Goal: Information Seeking & Learning: Learn about a topic

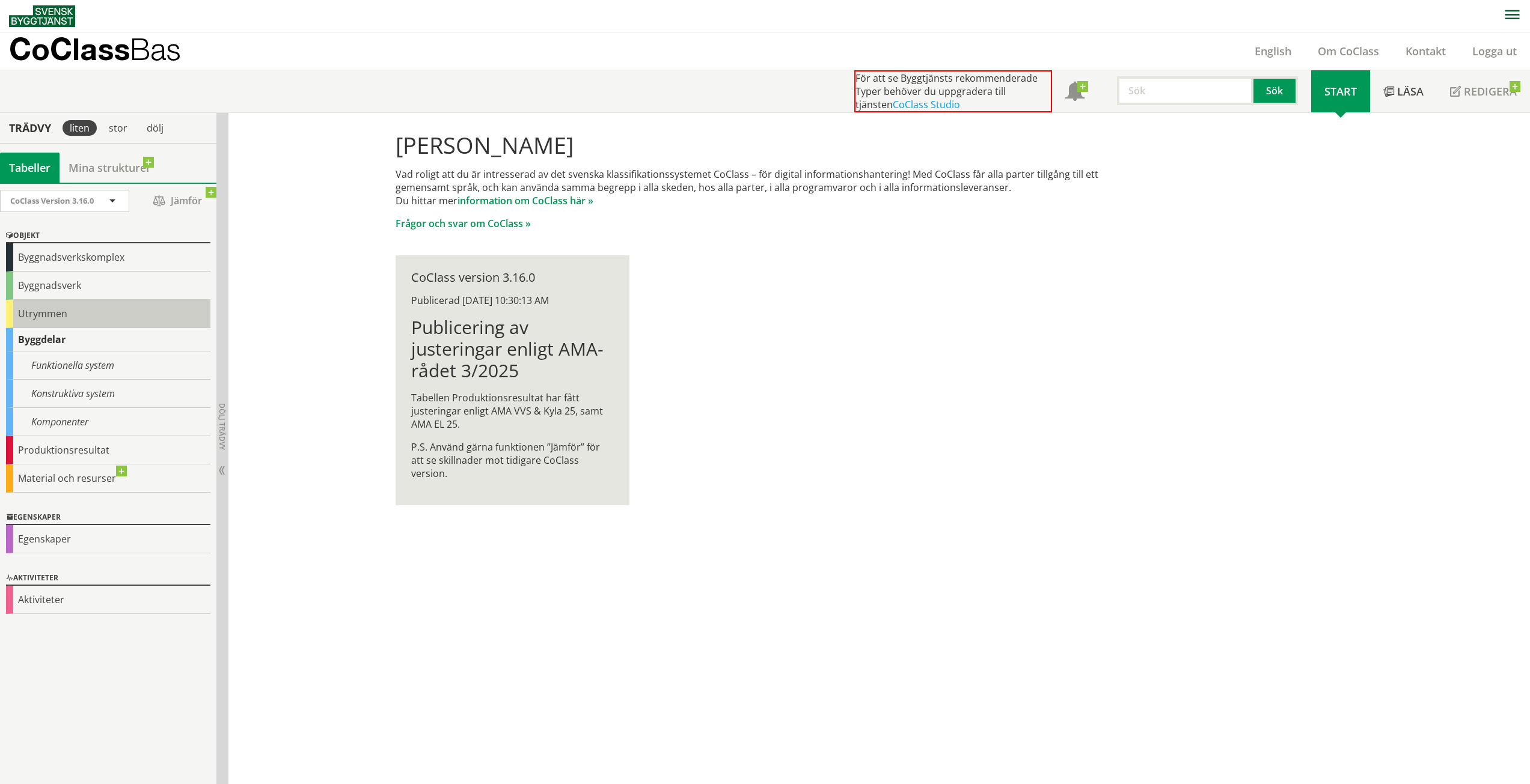
click at [130, 312] on div "Utrymmen" at bounding box center [107, 314] width 204 height 28
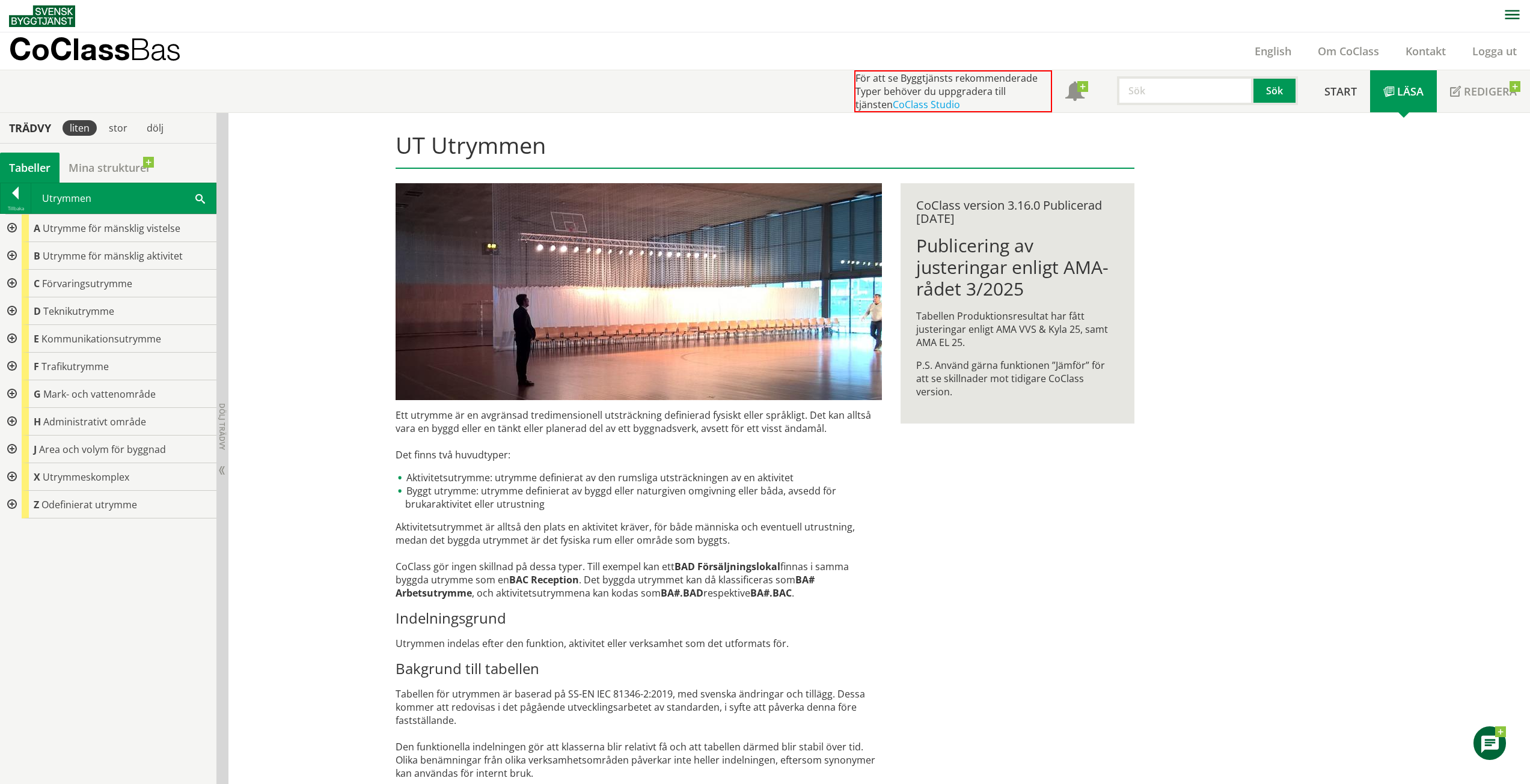
click at [15, 254] on div at bounding box center [10, 255] width 22 height 27
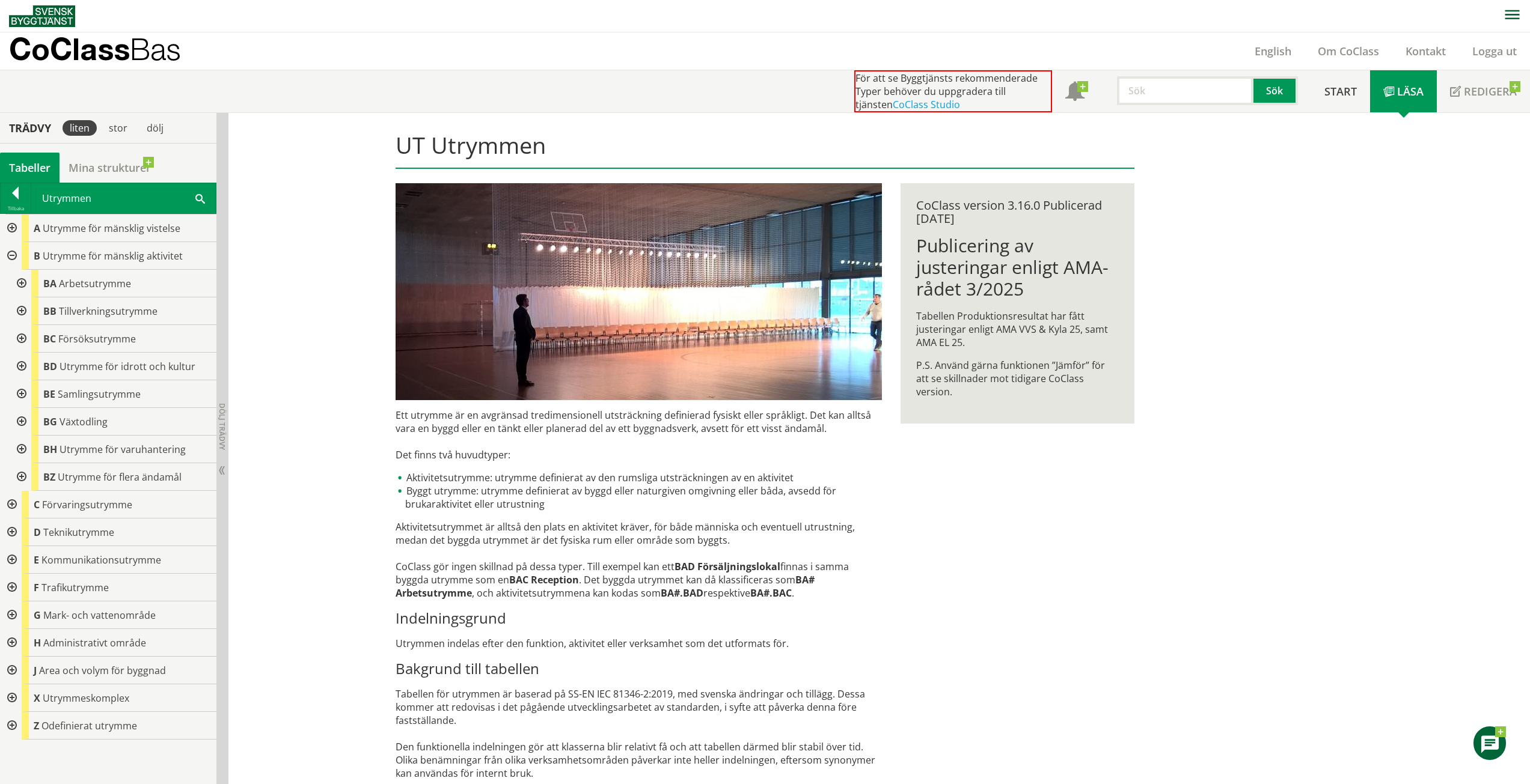
click at [21, 284] on div at bounding box center [20, 283] width 22 height 27
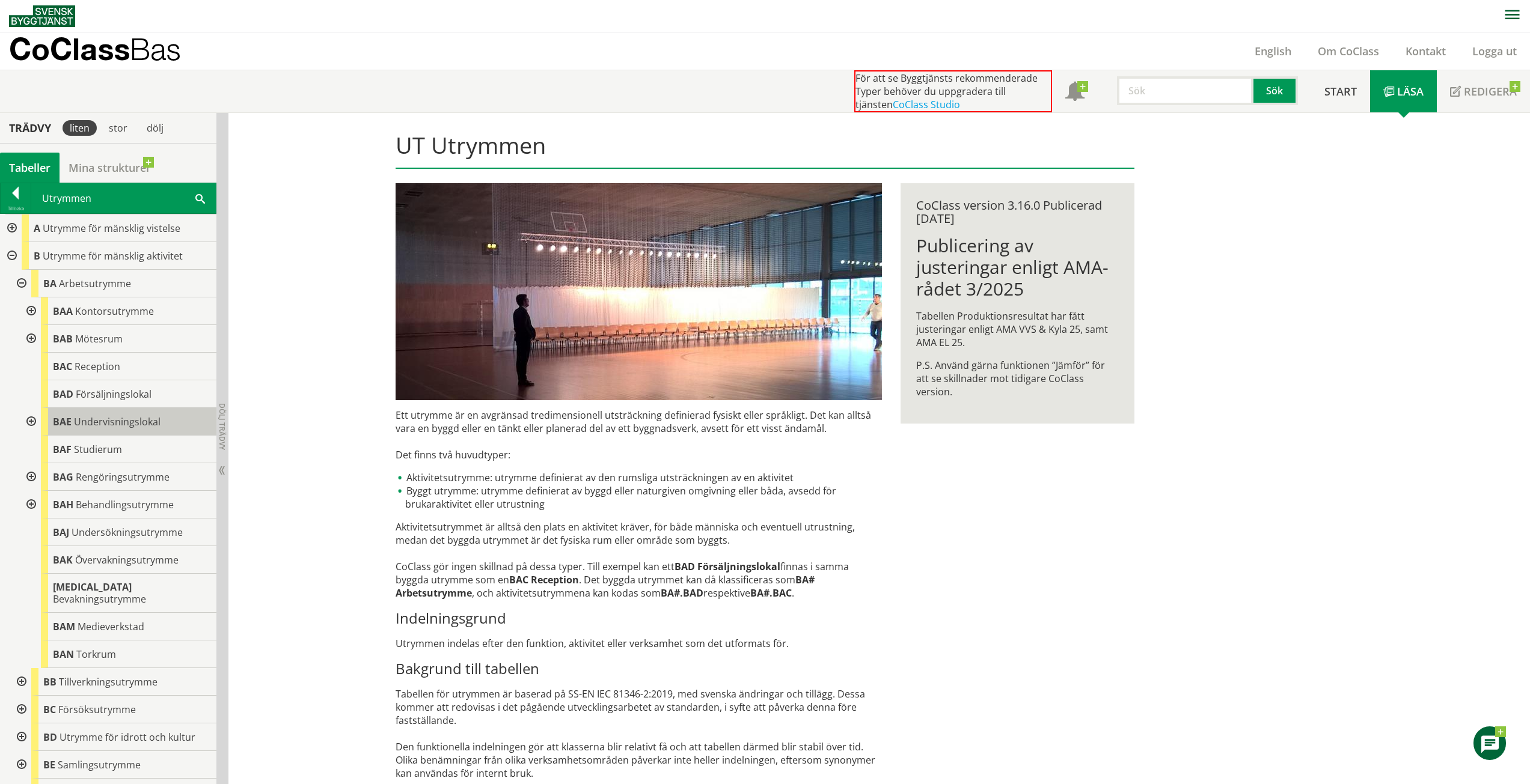
click at [80, 425] on span "Undervisningslokal" at bounding box center [118, 422] width 87 height 13
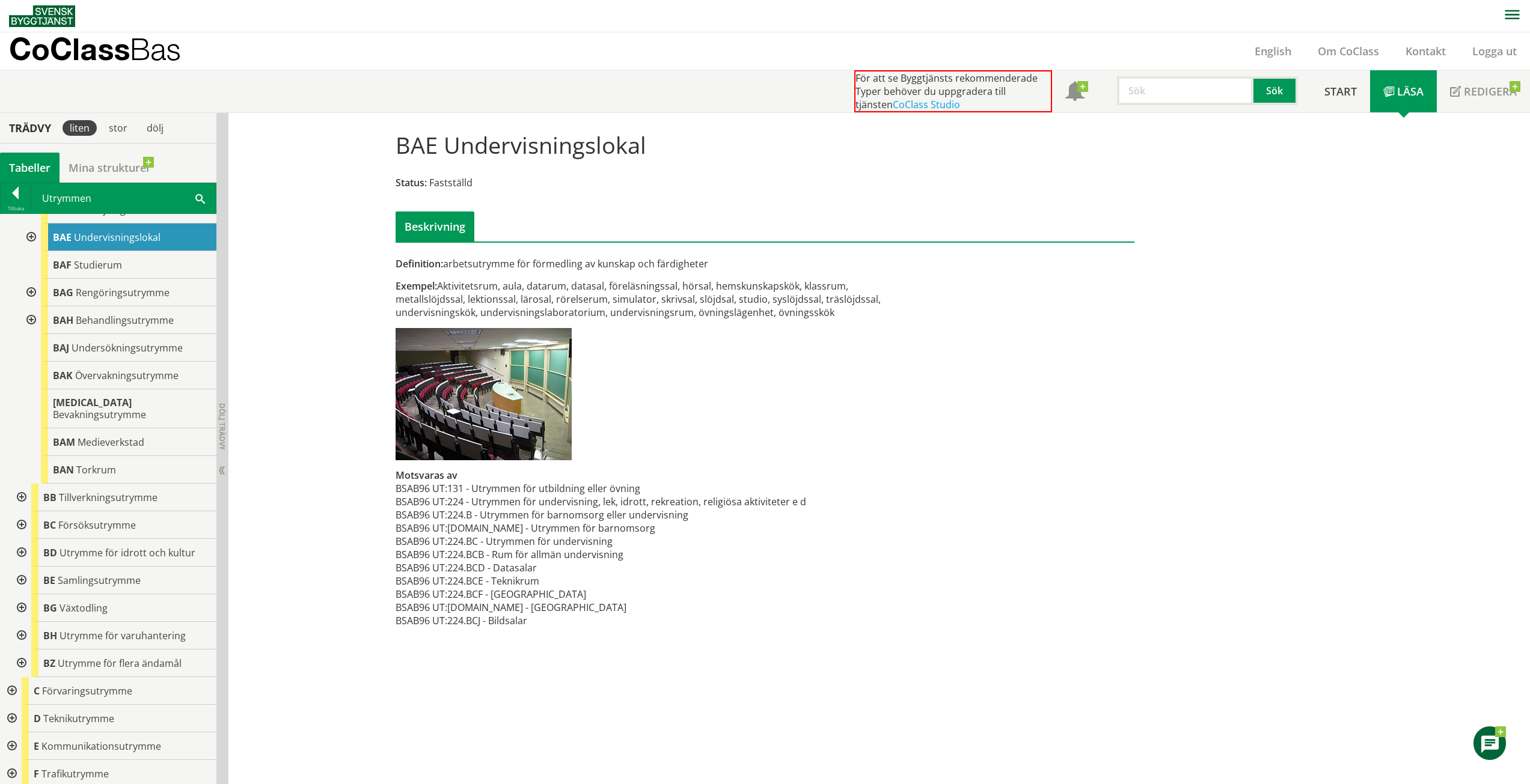
scroll to position [197, 0]
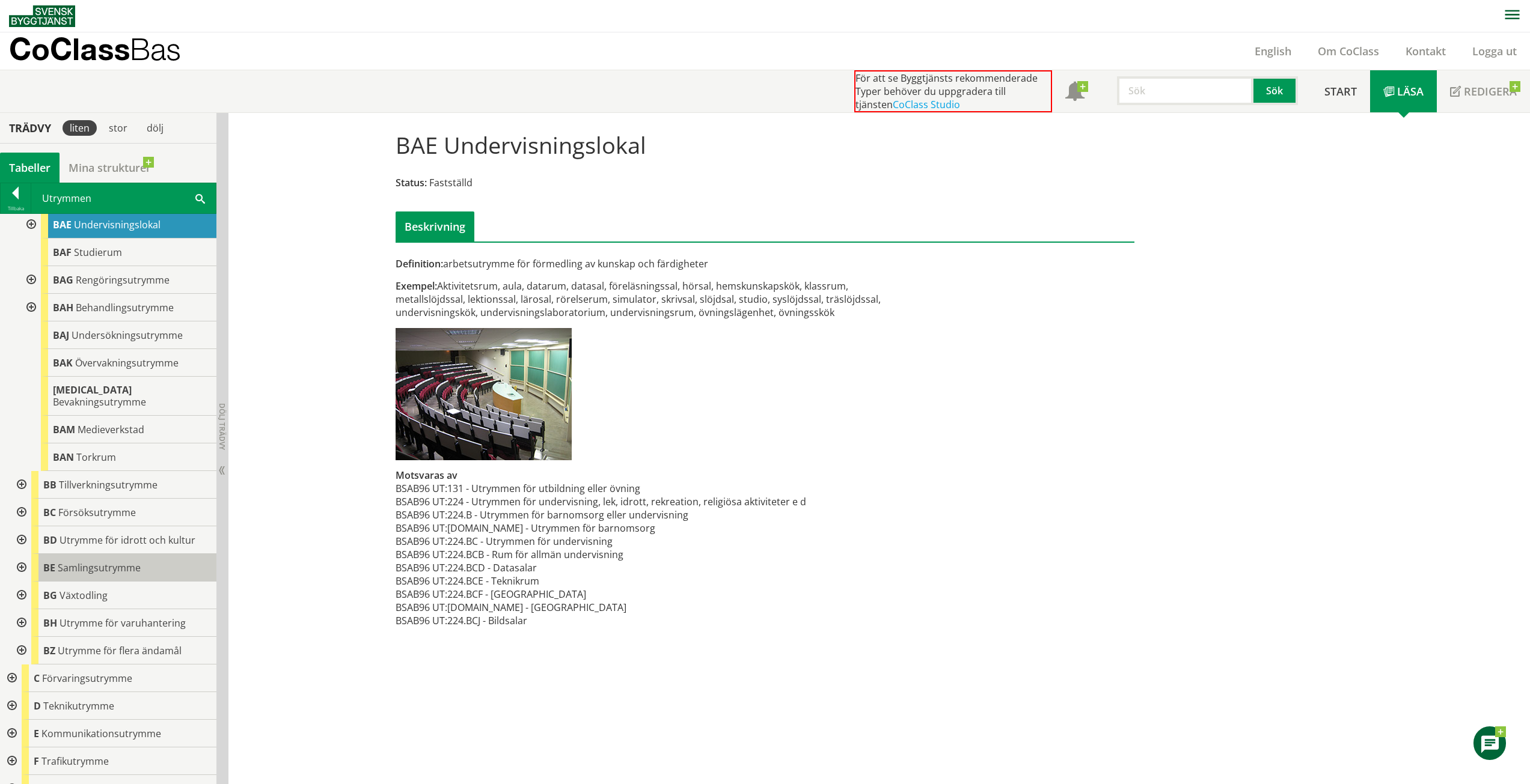
click at [122, 562] on span "Samlingsutrymme" at bounding box center [99, 568] width 83 height 13
